Goal: Communication & Community: Share content

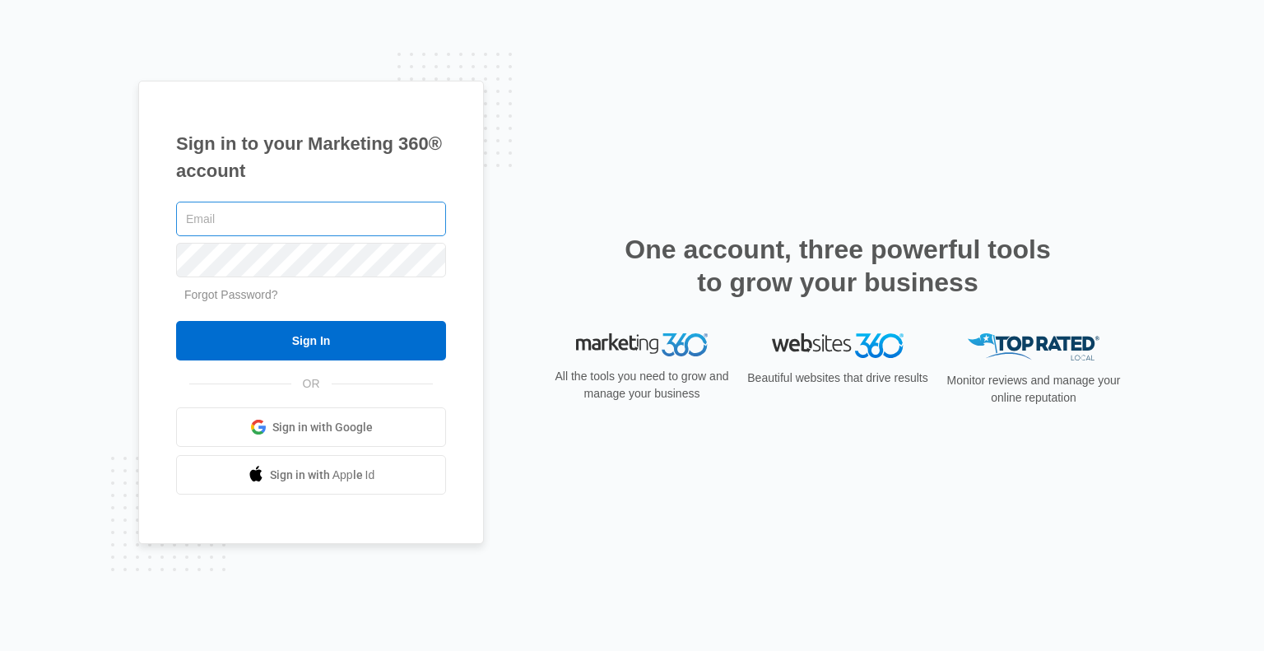
click at [303, 218] on input "text" at bounding box center [311, 219] width 270 height 35
type input "clowry@lavenderqueen.ca"
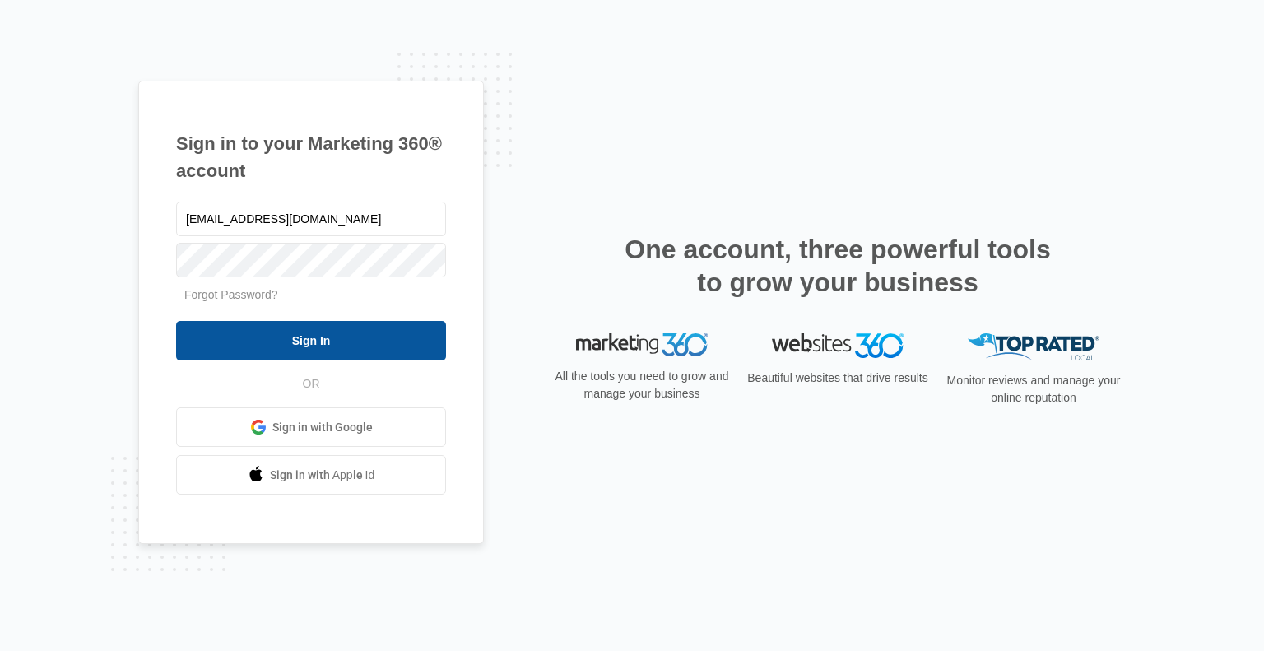
click at [301, 345] on input "Sign In" at bounding box center [311, 340] width 270 height 39
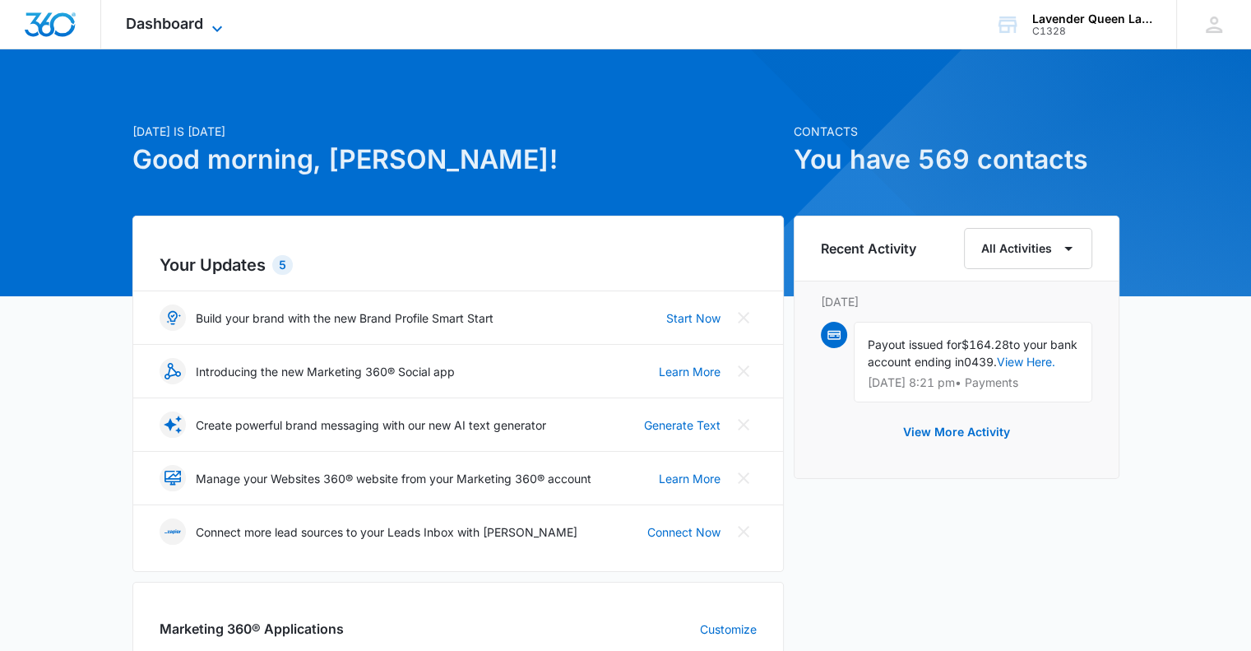
click at [217, 21] on icon at bounding box center [217, 29] width 20 height 20
click at [217, 25] on icon at bounding box center [217, 29] width 20 height 20
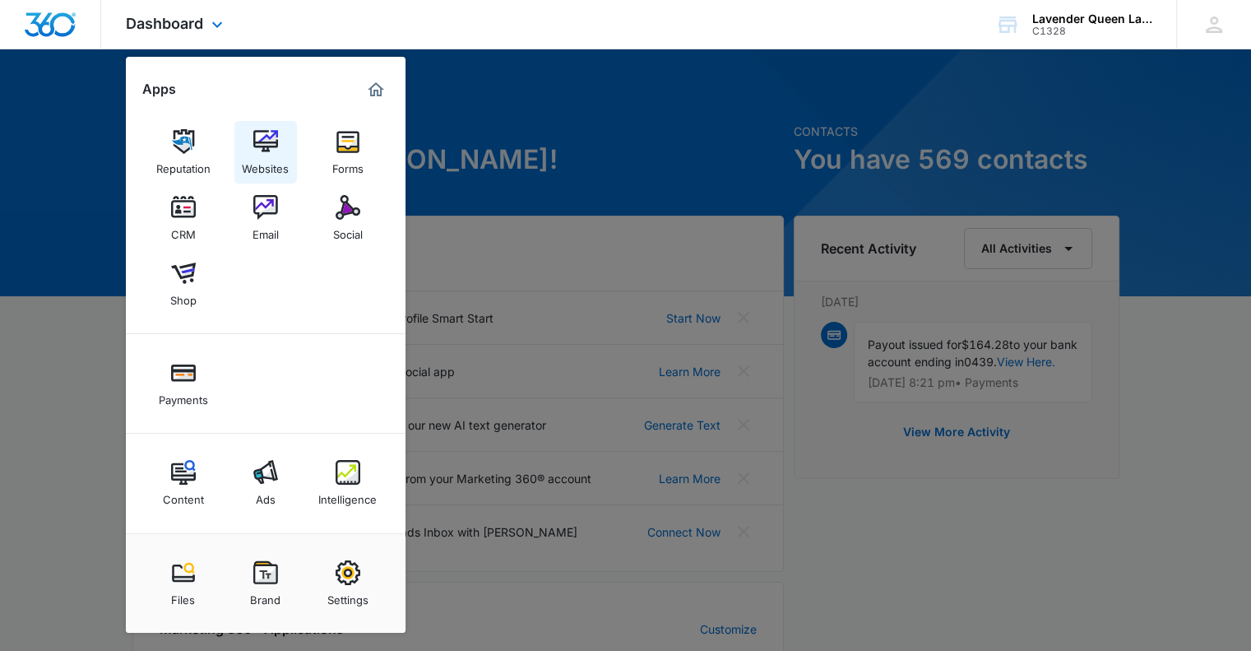
click at [270, 150] on img at bounding box center [265, 141] width 25 height 25
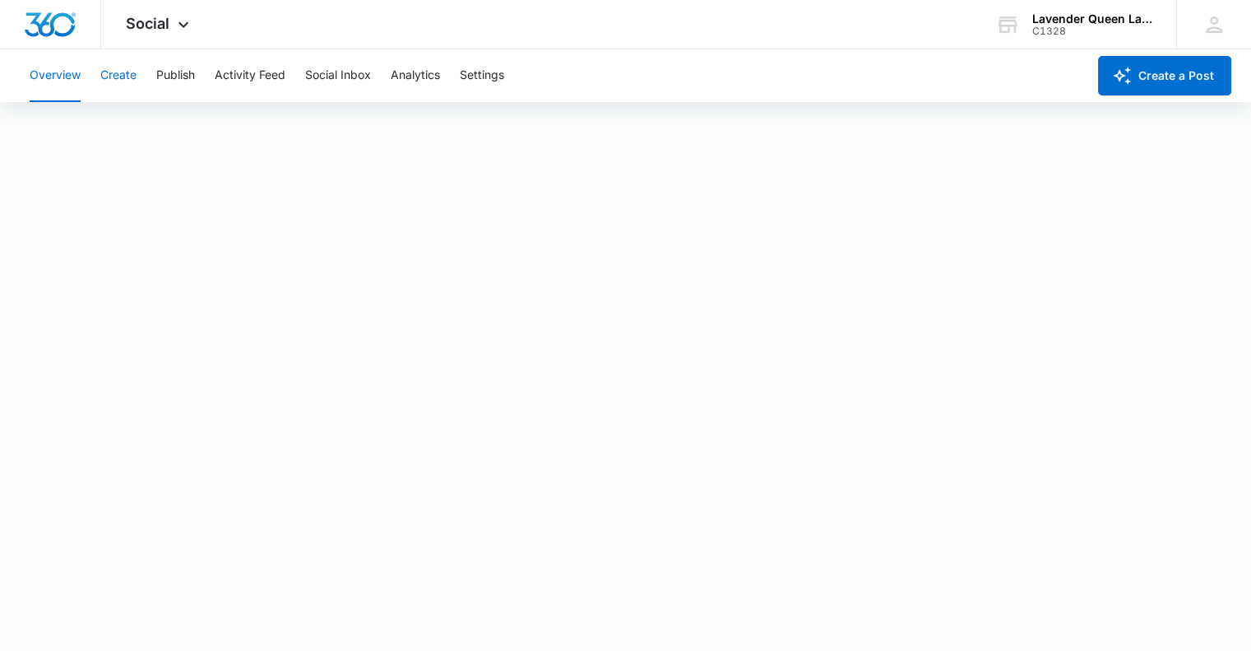
click at [114, 75] on button "Create" at bounding box center [118, 75] width 36 height 53
click at [58, 77] on button "Overview" at bounding box center [55, 75] width 51 height 53
click at [182, 30] on icon at bounding box center [184, 29] width 10 height 6
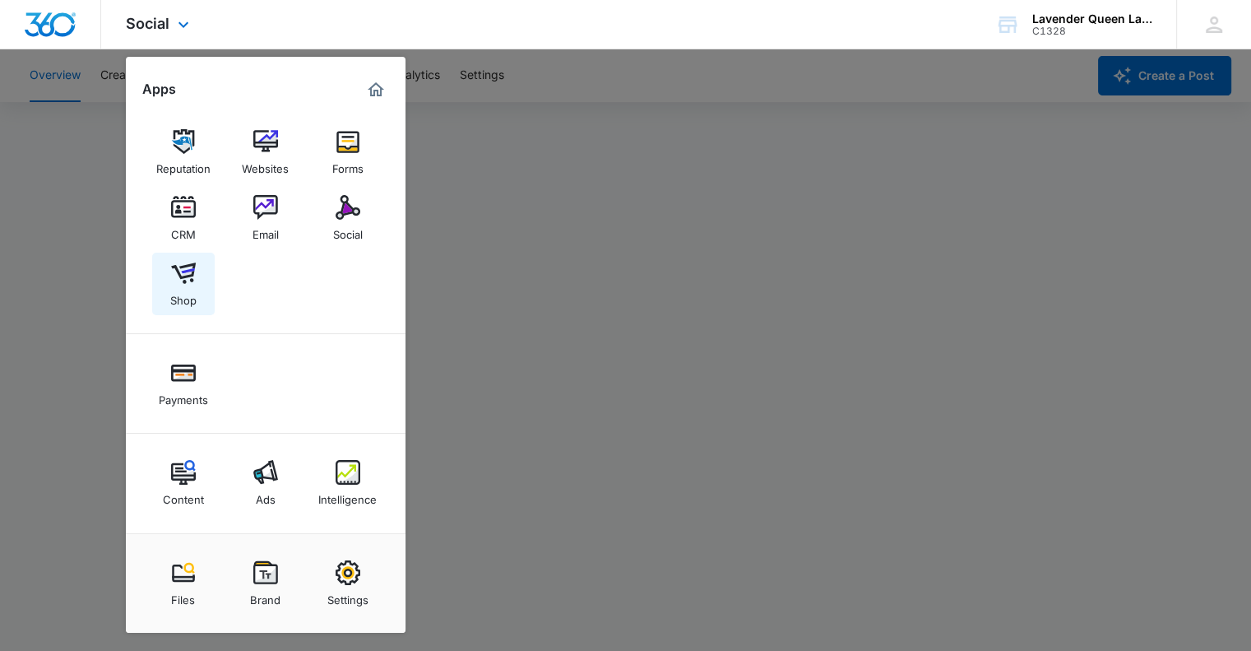
click at [181, 285] on img at bounding box center [183, 273] width 25 height 25
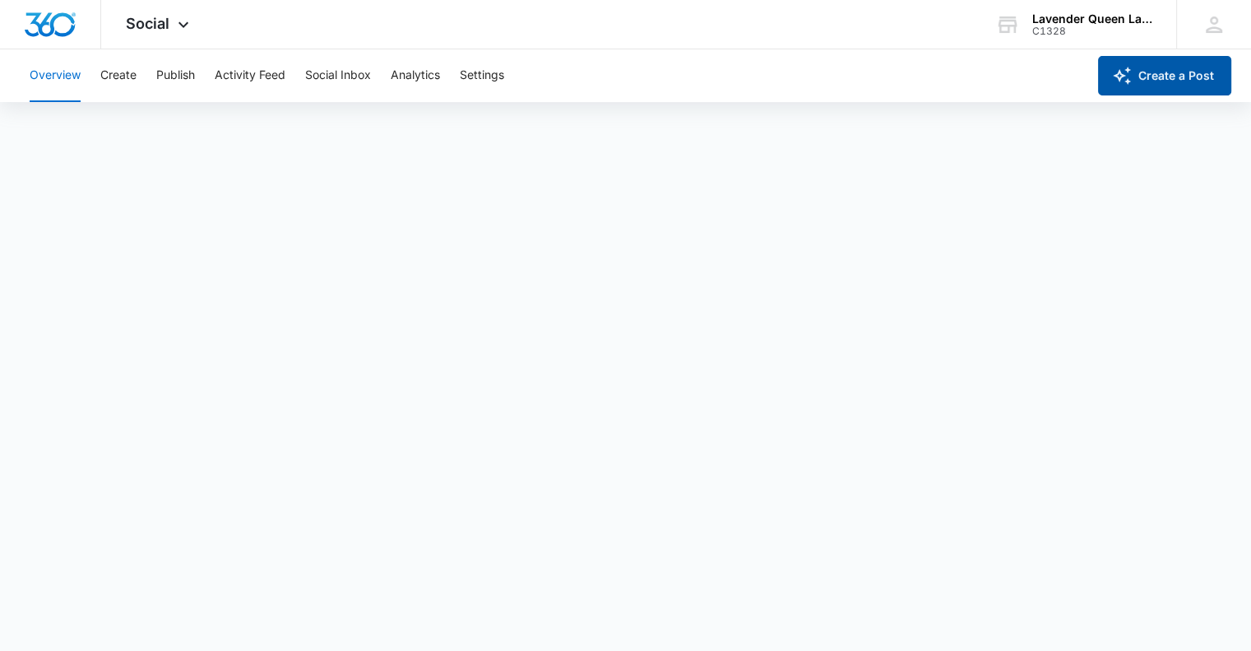
click at [1185, 80] on button "Create a Post" at bounding box center [1164, 75] width 133 height 39
click at [182, 77] on button "Publish" at bounding box center [175, 75] width 39 height 53
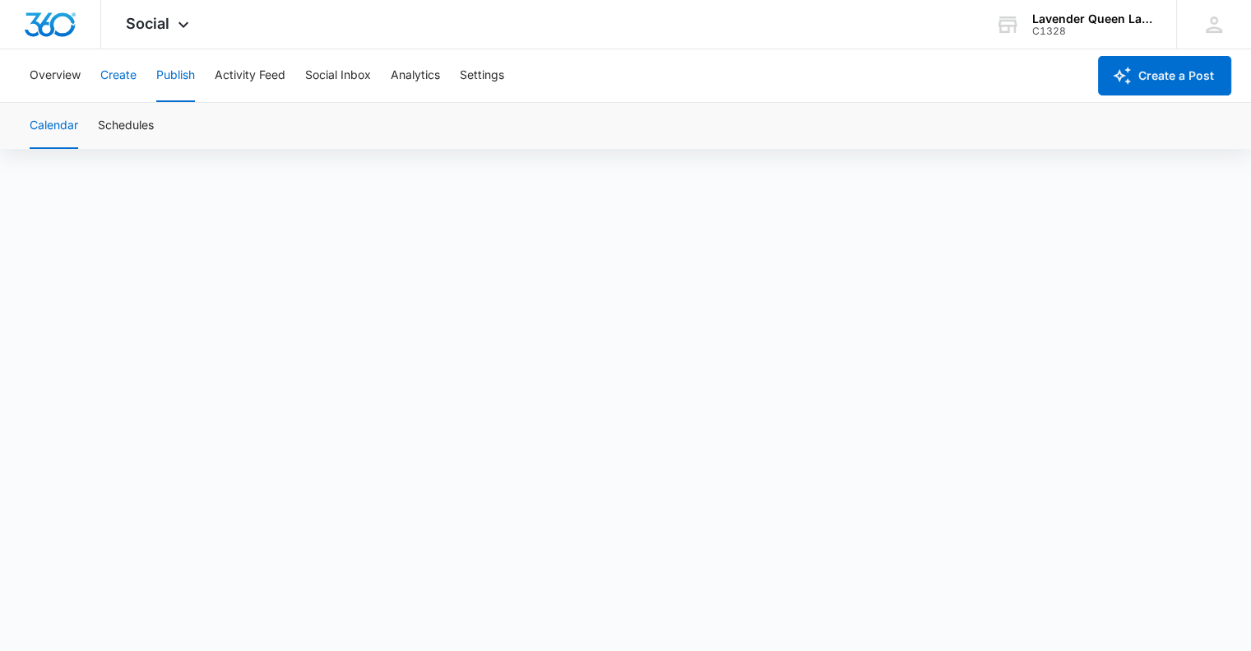
click at [124, 76] on button "Create" at bounding box center [118, 75] width 36 height 53
click at [656, 39] on div "Social Apps Reputation Websites Forms CRM Email Social Shop Payments Content Ad…" at bounding box center [625, 24] width 1251 height 49
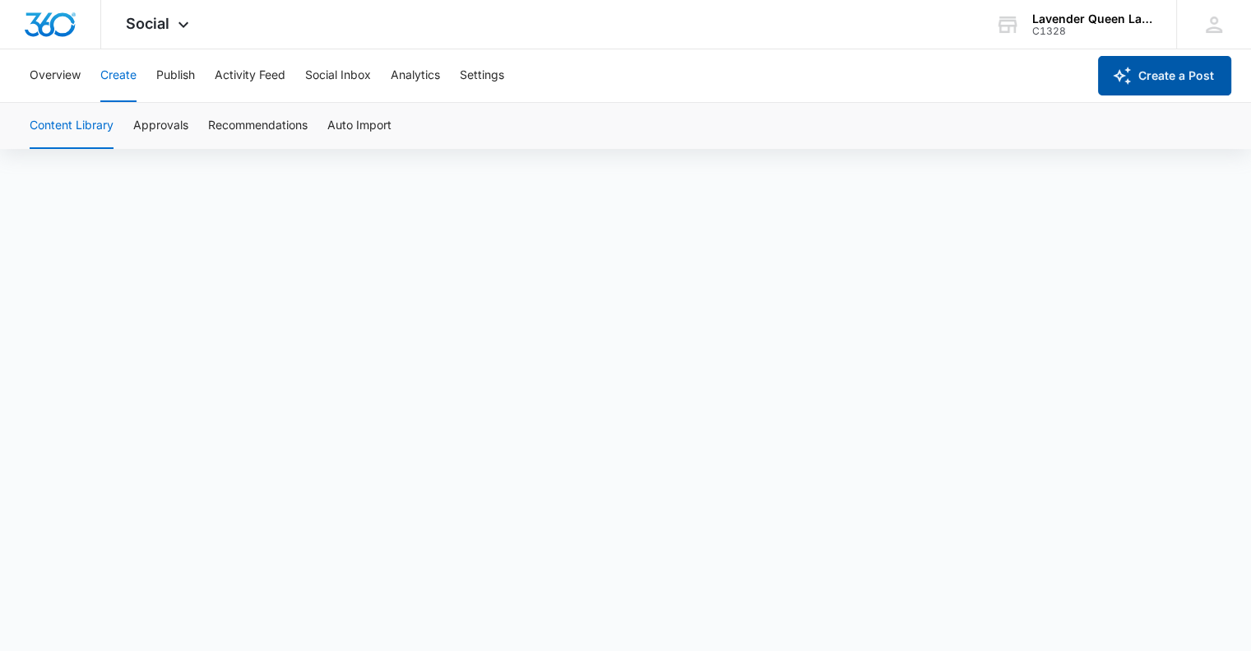
click at [1190, 69] on button "Create a Post" at bounding box center [1164, 75] width 133 height 39
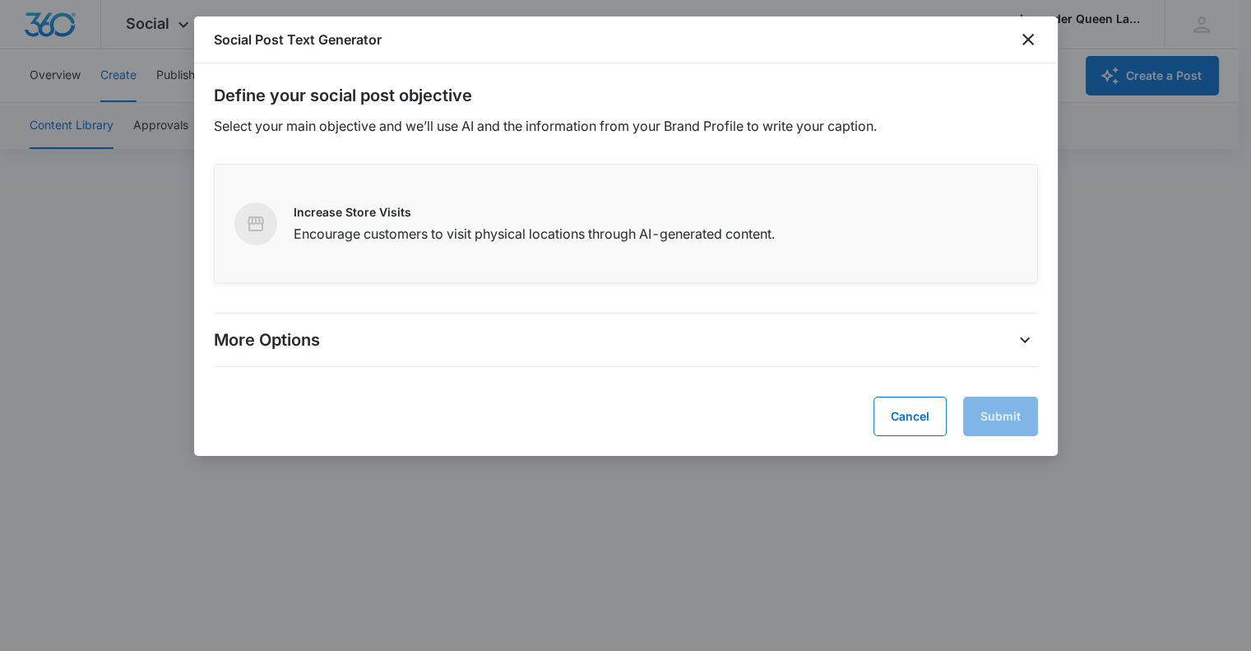
click at [377, 216] on p "Increase Store Visits" at bounding box center [534, 211] width 481 height 17
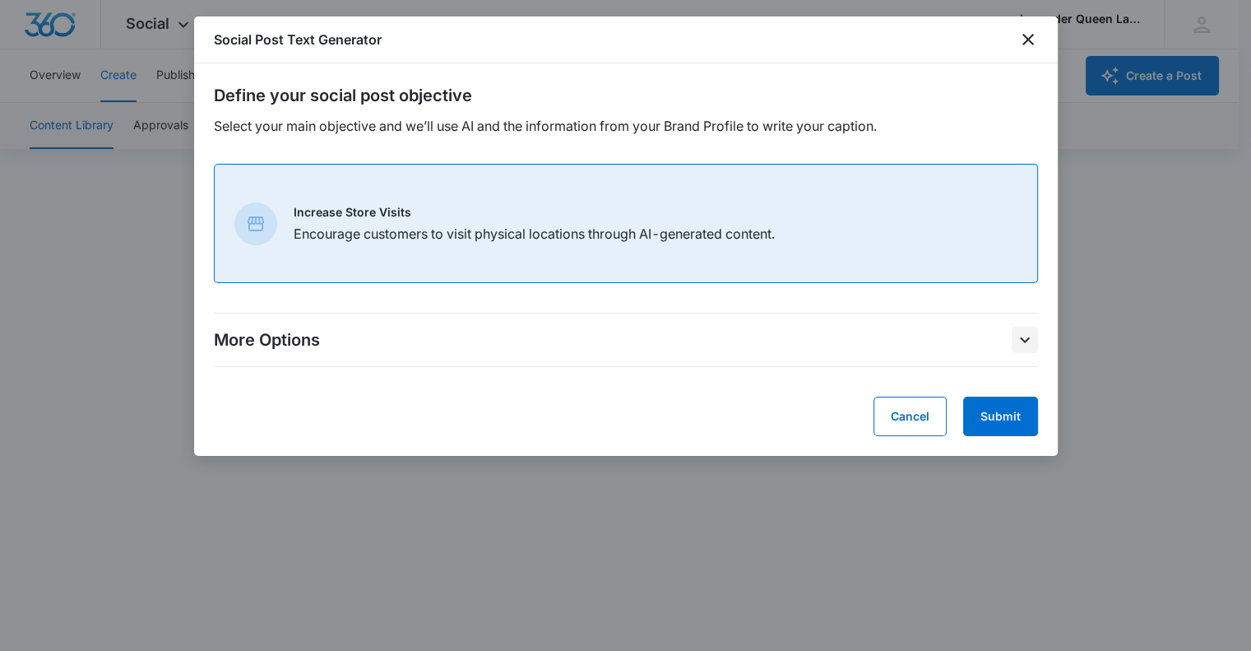
click at [1021, 340] on icon "More Options" at bounding box center [1025, 340] width 20 height 20
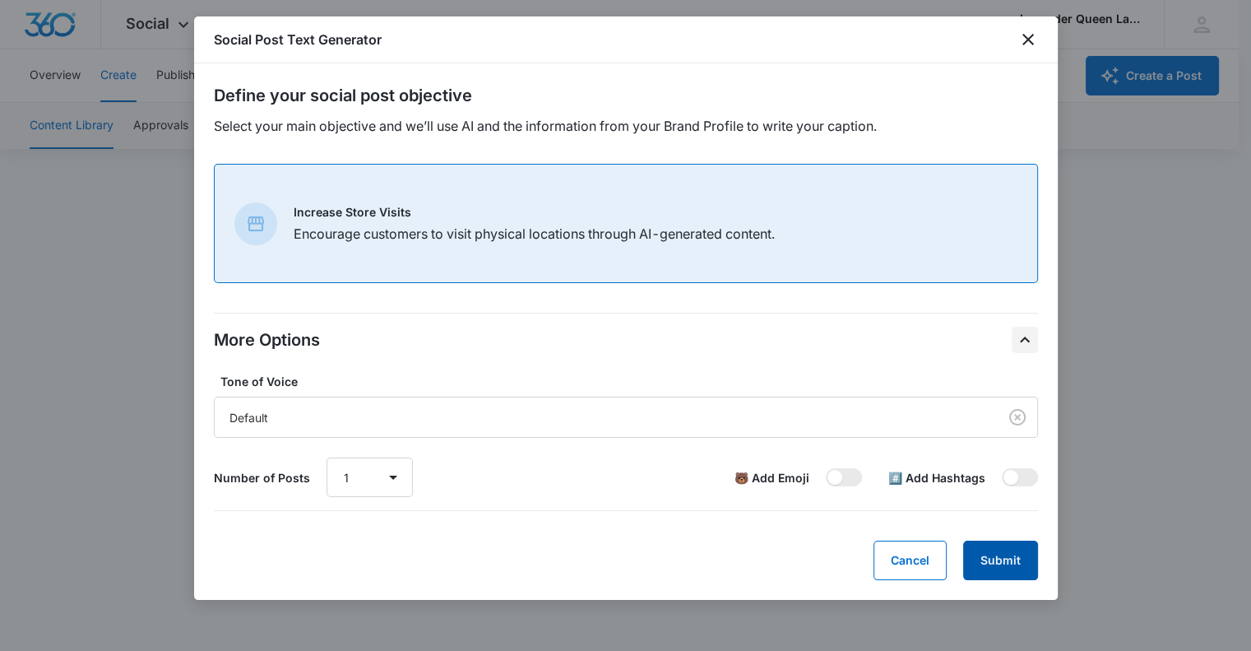
click at [1005, 550] on button "Submit" at bounding box center [1000, 559] width 75 height 39
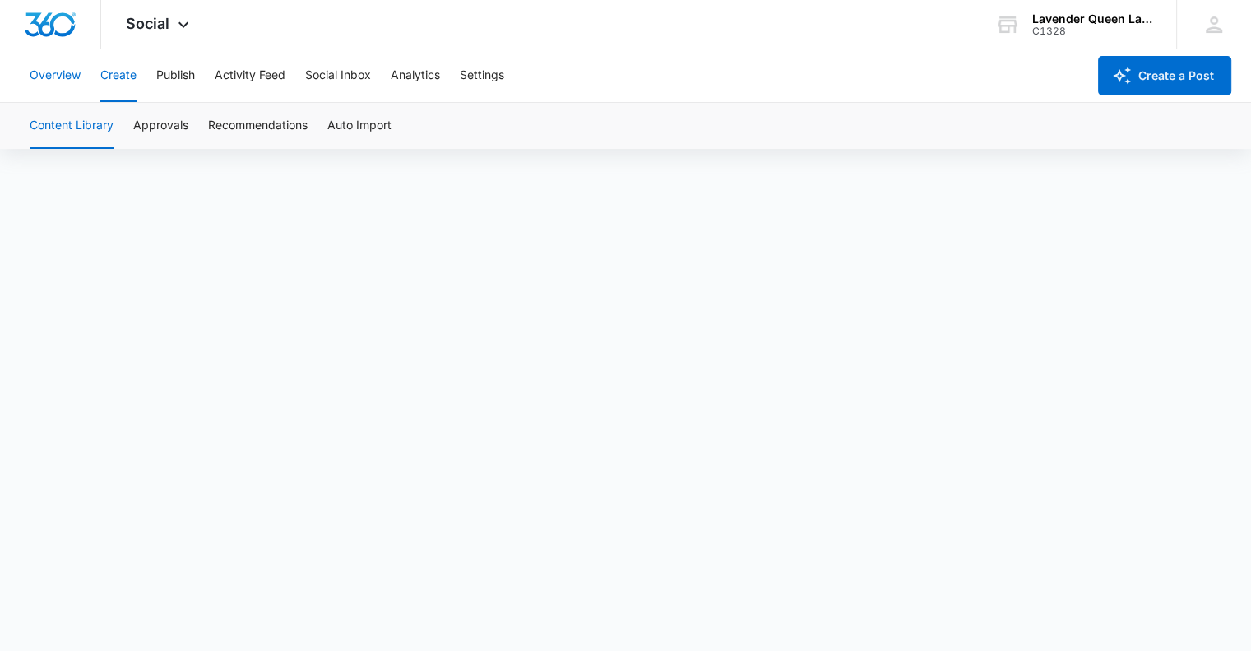
click at [58, 73] on button "Overview" at bounding box center [55, 75] width 51 height 53
click at [183, 26] on icon at bounding box center [184, 29] width 20 height 20
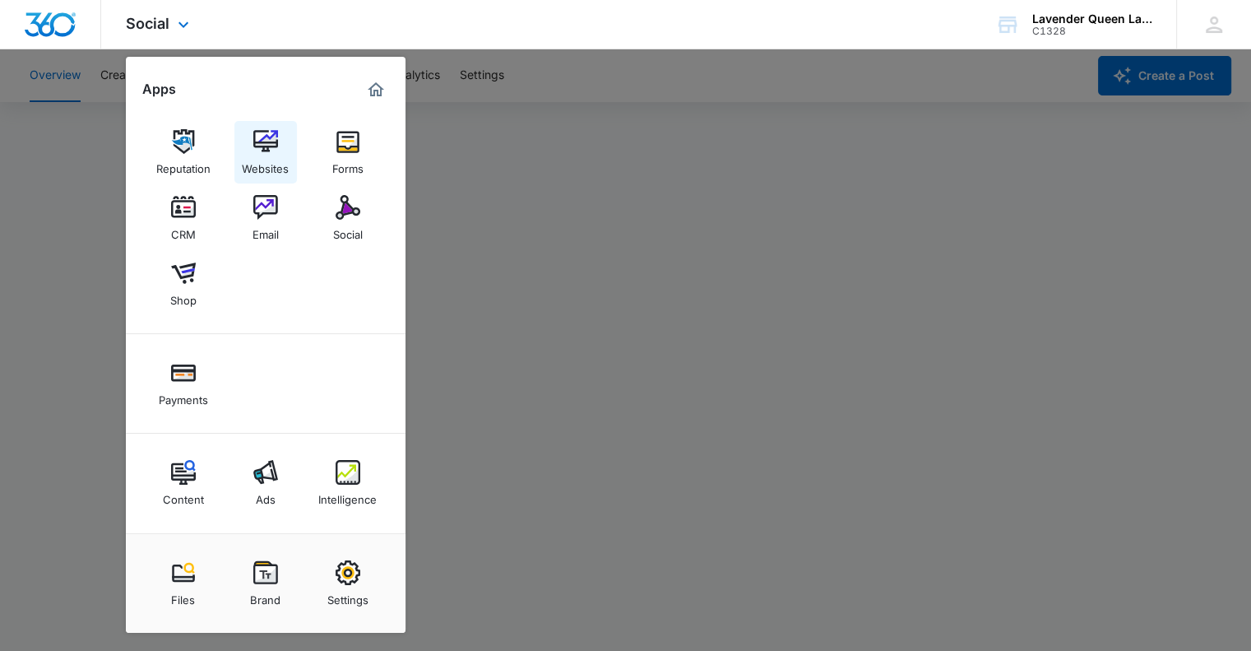
click at [282, 140] on link "Websites" at bounding box center [265, 152] width 63 height 63
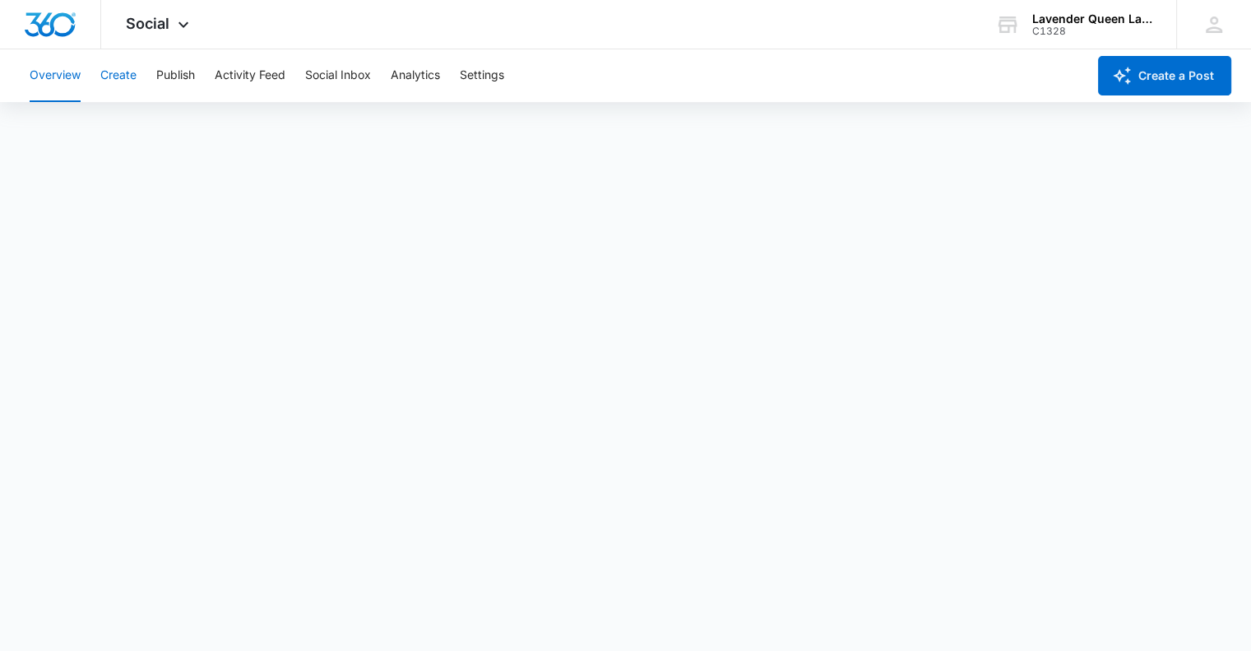
click at [113, 70] on button "Create" at bounding box center [118, 75] width 36 height 53
click at [30, 77] on button "Overview" at bounding box center [55, 75] width 51 height 53
click at [127, 75] on button "Create" at bounding box center [118, 75] width 36 height 53
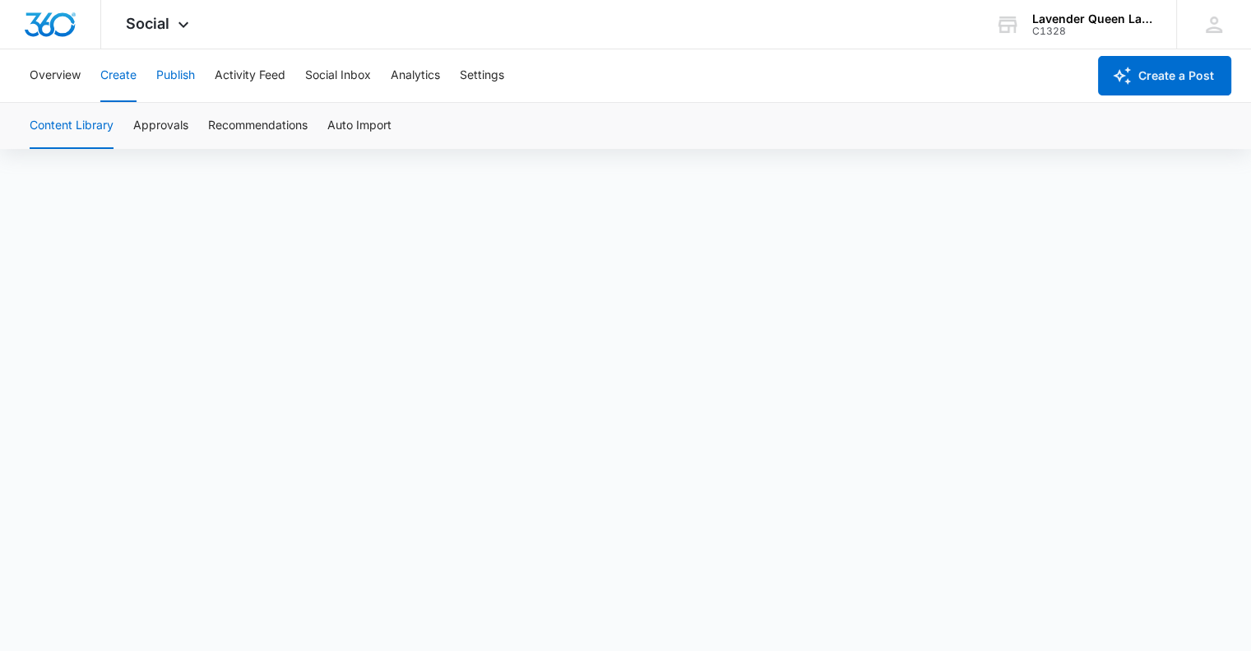
click at [184, 78] on button "Publish" at bounding box center [175, 75] width 39 height 53
click at [118, 119] on button "Schedules" at bounding box center [126, 126] width 56 height 46
click at [179, 29] on icon at bounding box center [184, 29] width 20 height 20
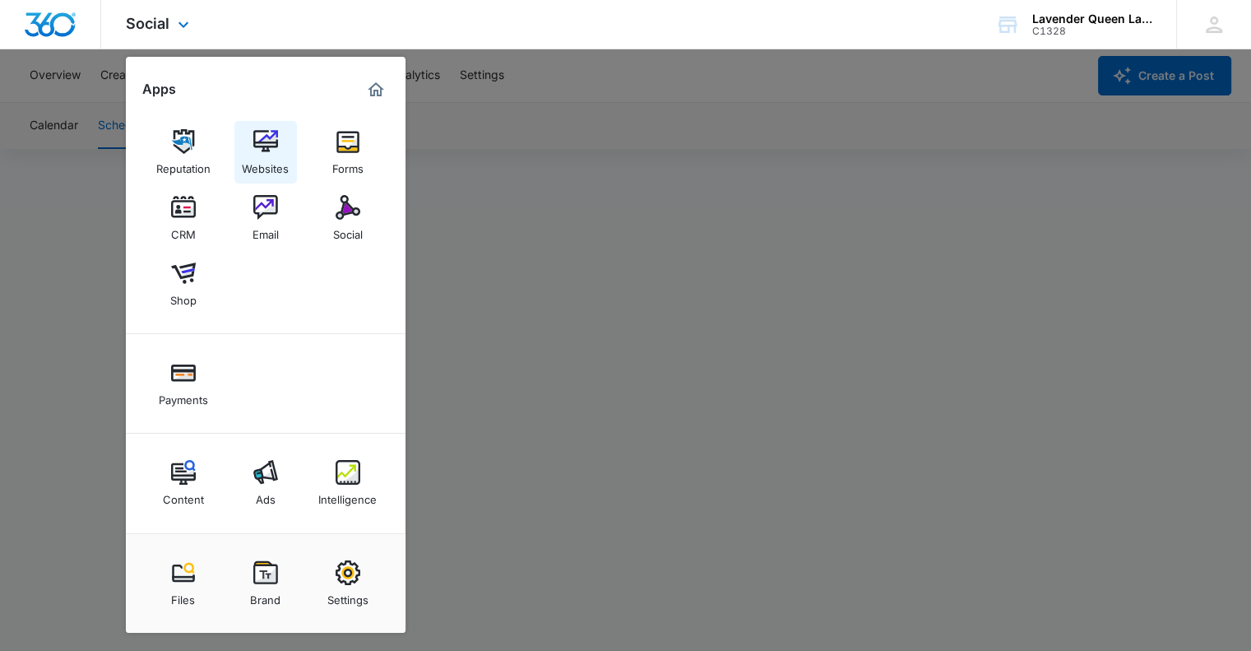
click at [274, 148] on img at bounding box center [265, 141] width 25 height 25
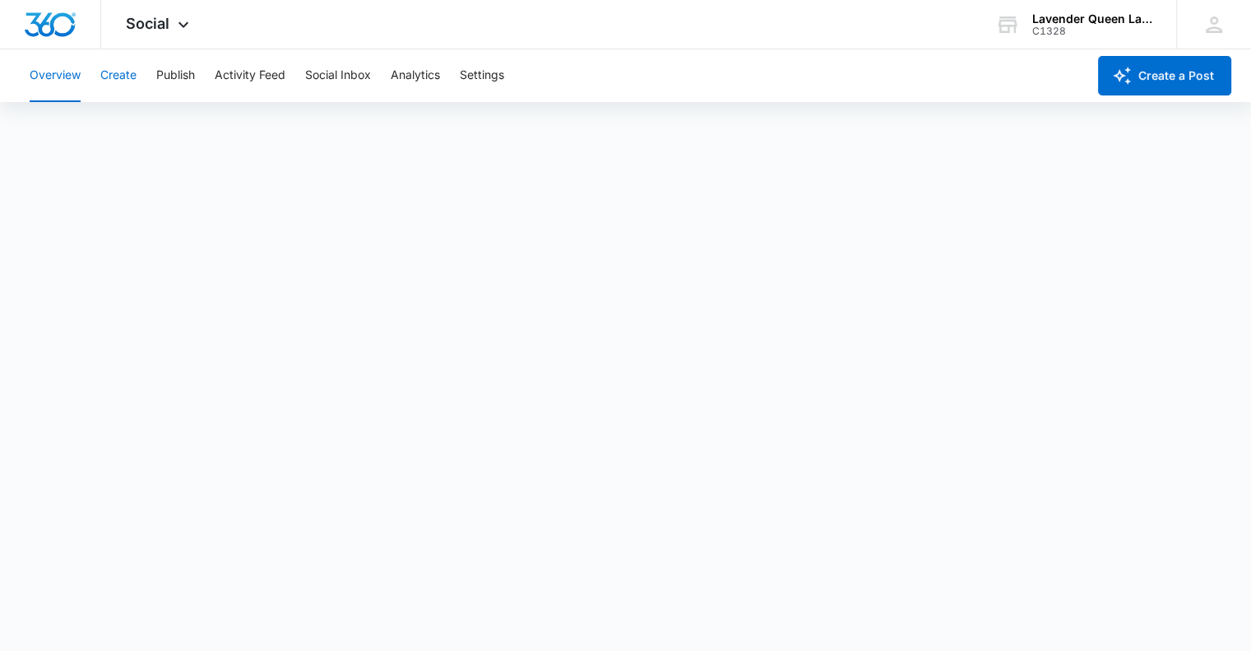
click at [128, 75] on button "Create" at bounding box center [118, 75] width 36 height 53
click at [65, 77] on button "Overview" at bounding box center [55, 75] width 51 height 53
click at [121, 74] on button "Create" at bounding box center [118, 75] width 36 height 53
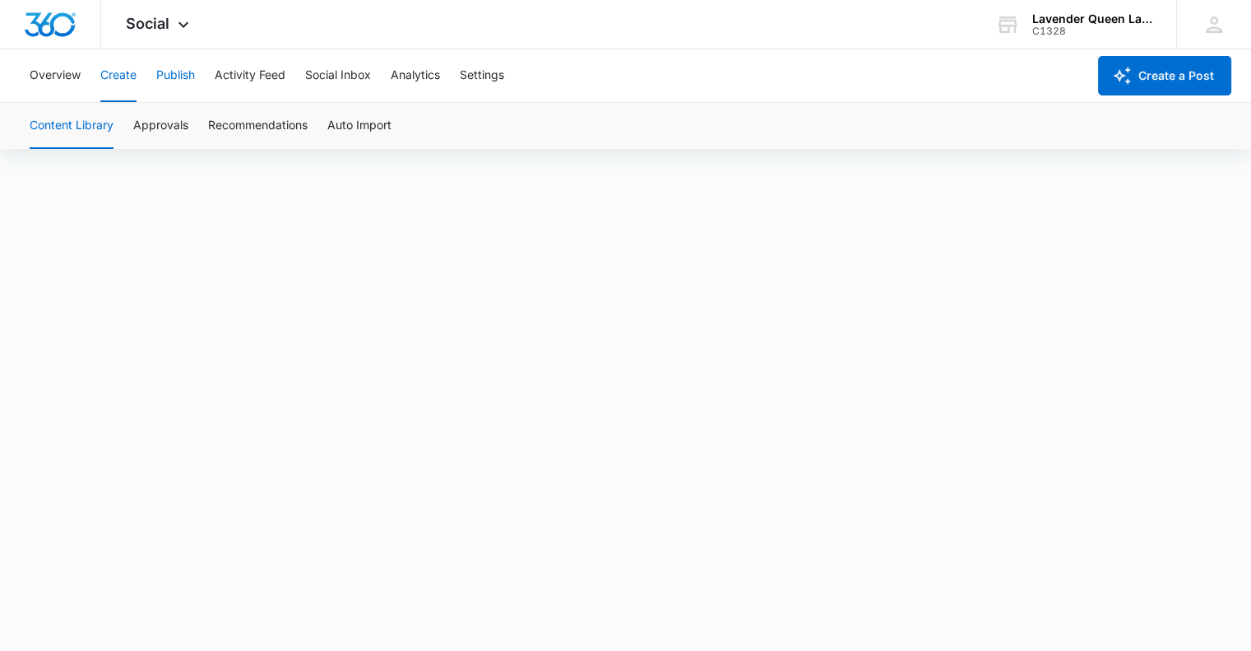
click at [176, 77] on button "Publish" at bounding box center [175, 75] width 39 height 53
click at [123, 75] on button "Create" at bounding box center [118, 75] width 36 height 53
click at [176, 74] on button "Publish" at bounding box center [175, 75] width 39 height 53
click at [184, 26] on icon at bounding box center [184, 29] width 20 height 20
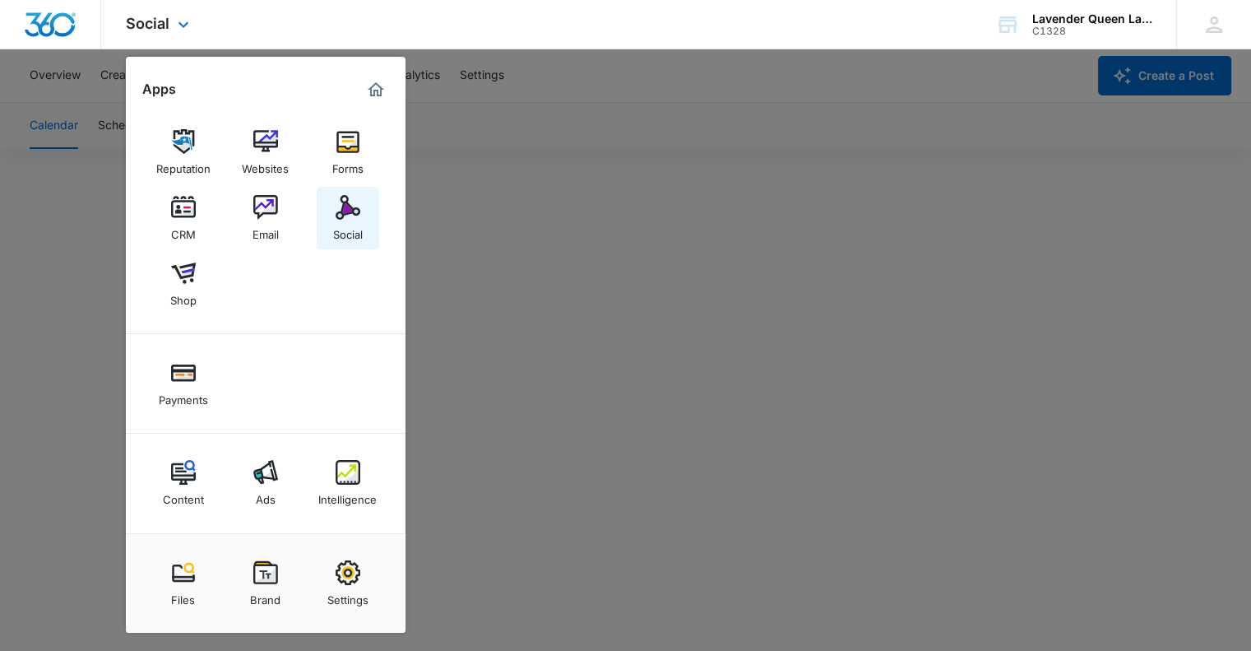
click at [347, 218] on img at bounding box center [348, 207] width 25 height 25
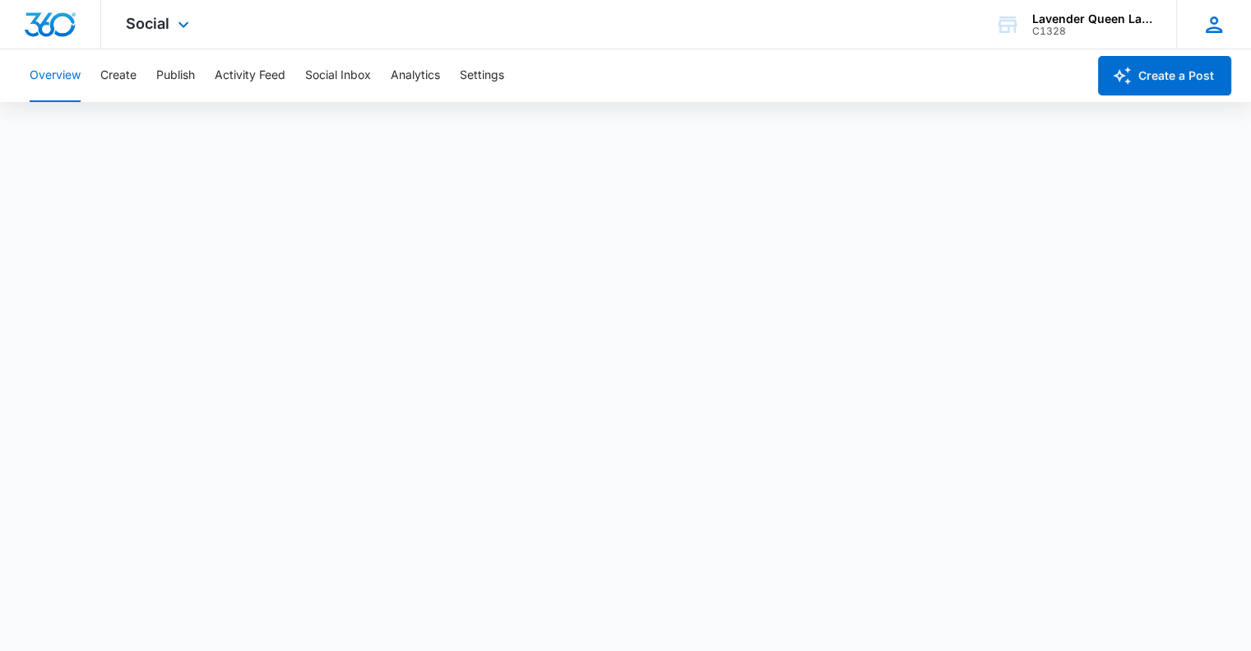
click at [1204, 26] on icon at bounding box center [1214, 24] width 25 height 25
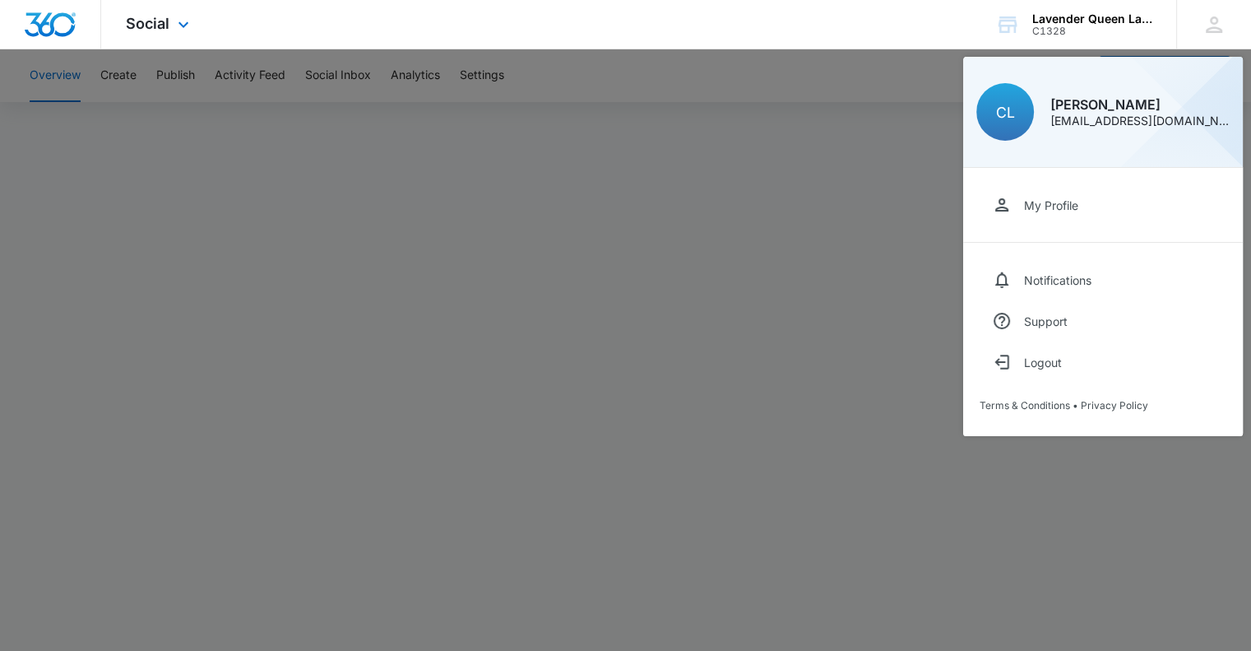
click at [658, 25] on div "Social Apps Reputation Websites Forms CRM Email Social Shop Payments Content Ad…" at bounding box center [625, 24] width 1251 height 49
click at [183, 26] on icon at bounding box center [184, 29] width 20 height 20
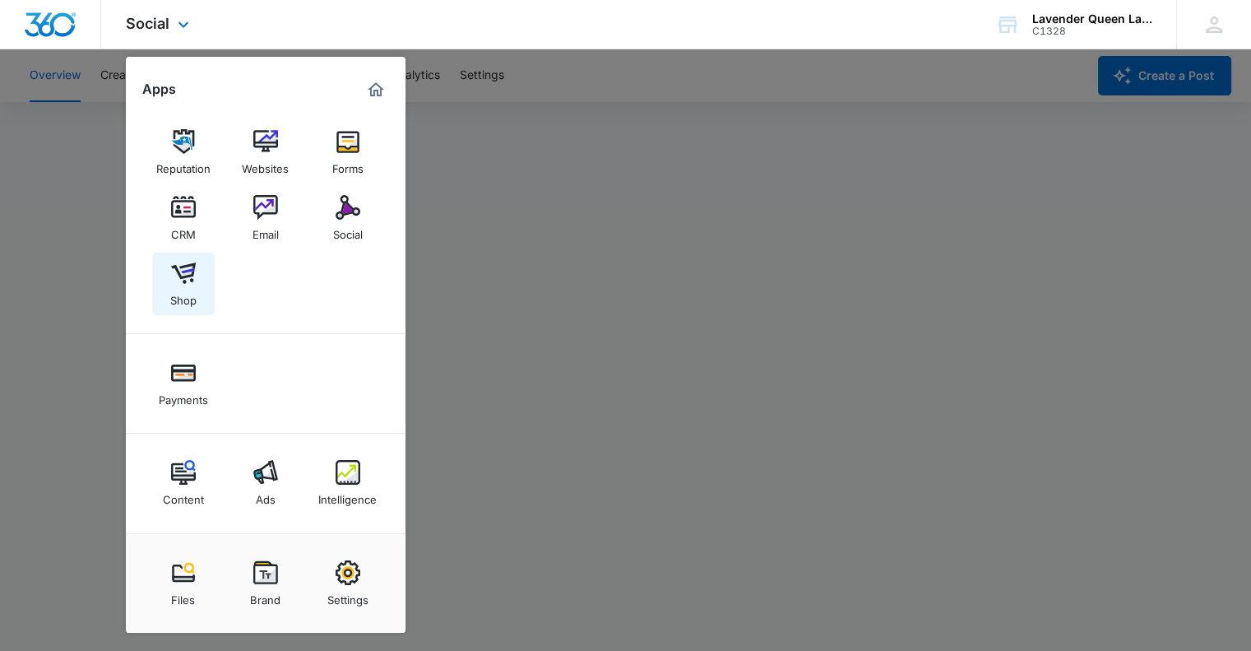
click at [183, 279] on img at bounding box center [183, 273] width 25 height 25
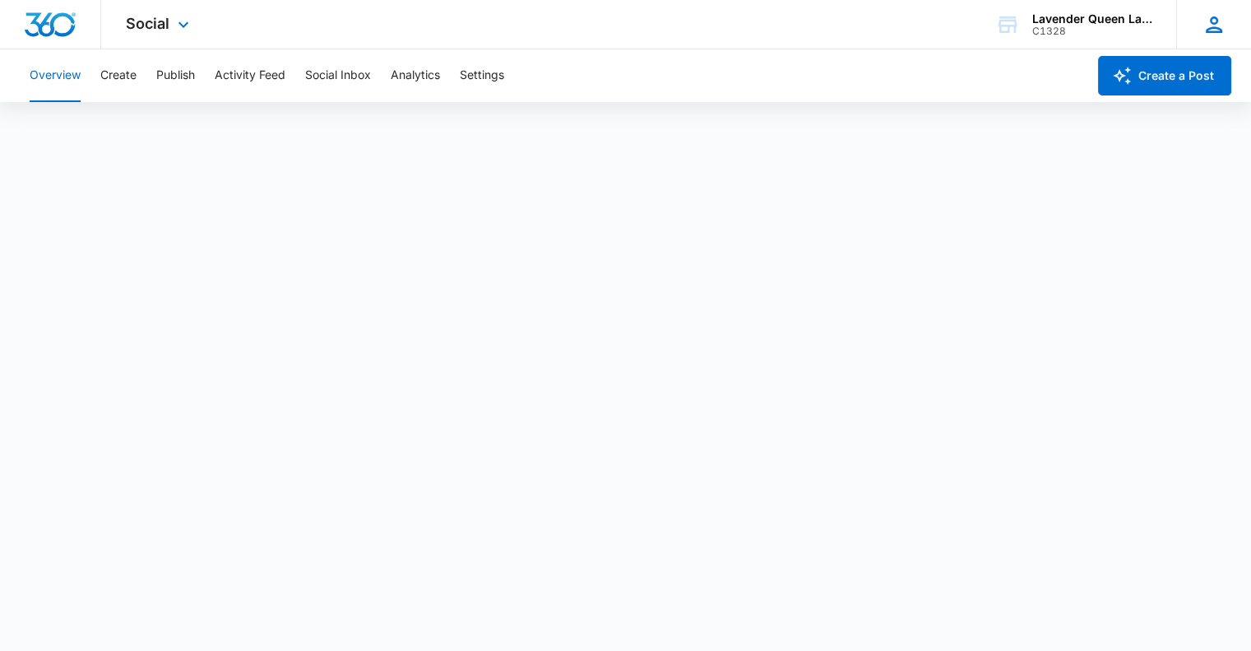
click at [1221, 27] on icon at bounding box center [1214, 24] width 25 height 25
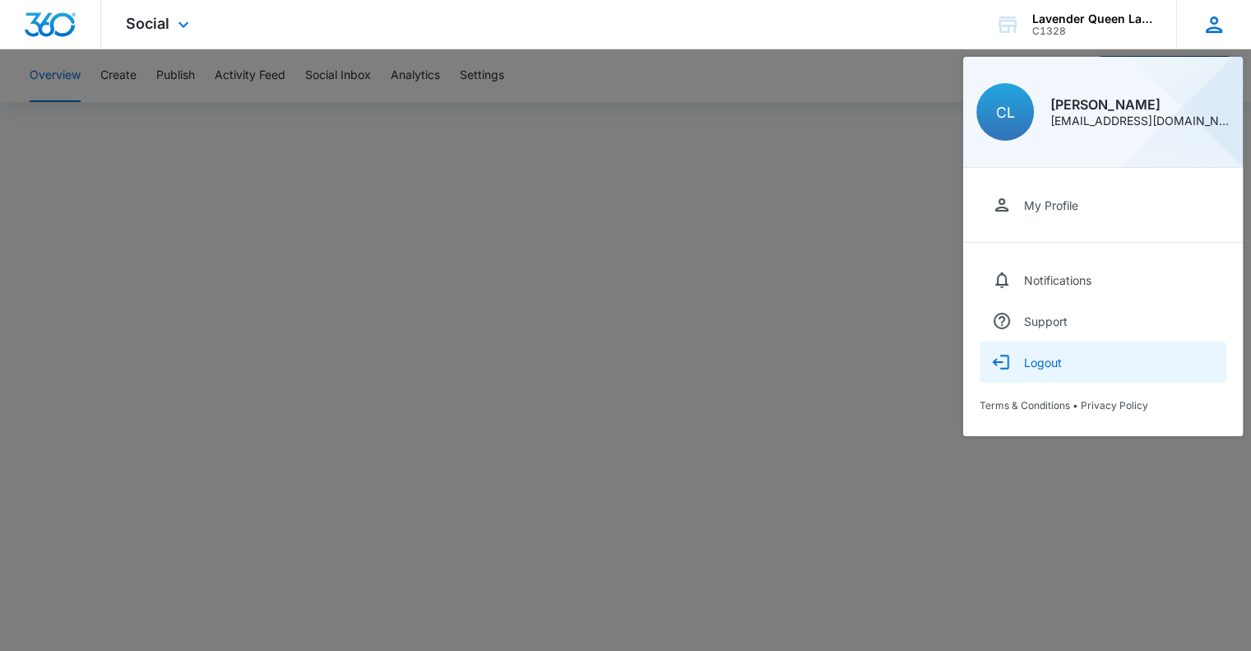
click at [1025, 364] on div "Logout" at bounding box center [1043, 362] width 38 height 14
